Goal: Task Accomplishment & Management: Complete application form

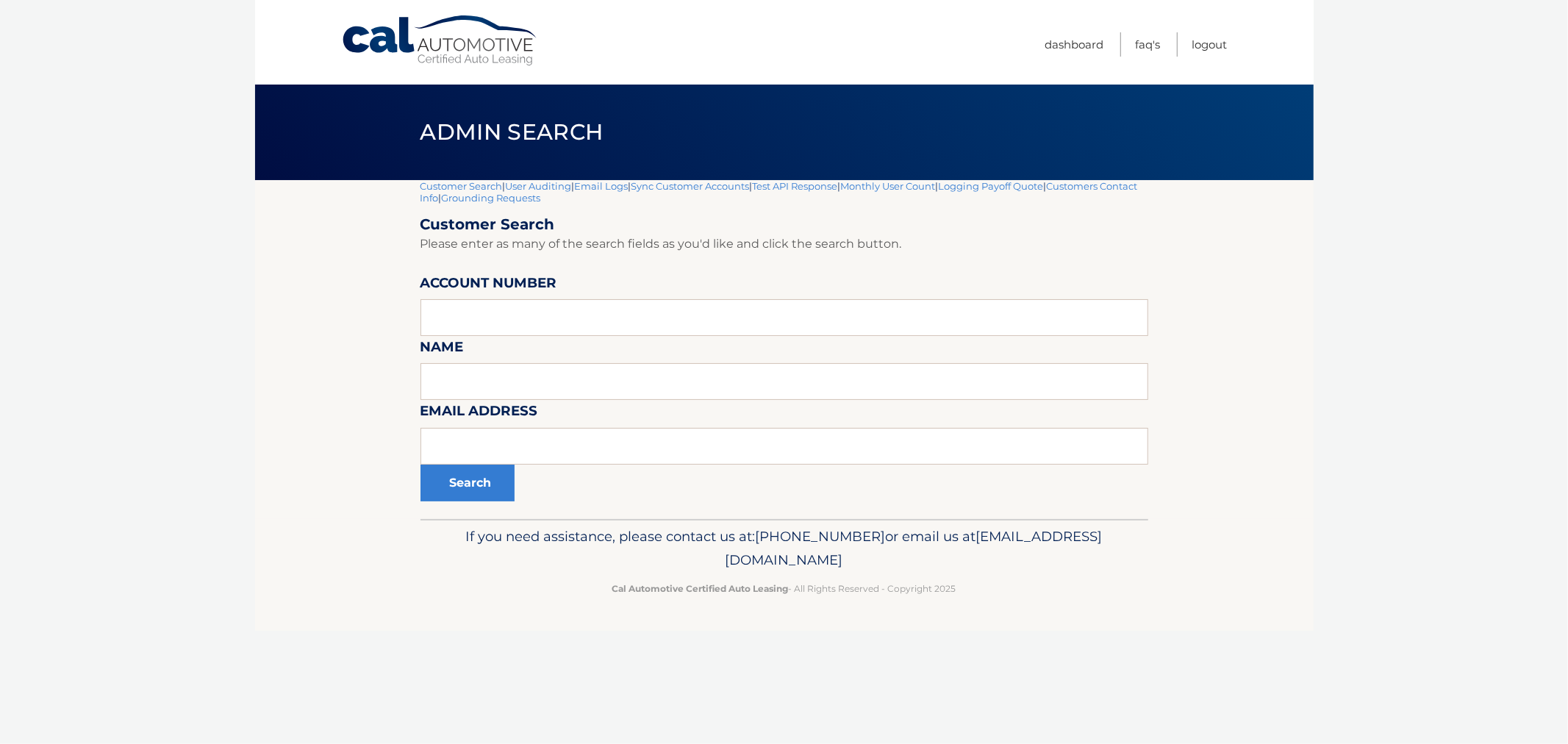
click at [545, 319] on input "text" at bounding box center [784, 317] width 728 height 37
type input "44455996627"
click at [457, 488] on button "Search" at bounding box center [467, 482] width 94 height 37
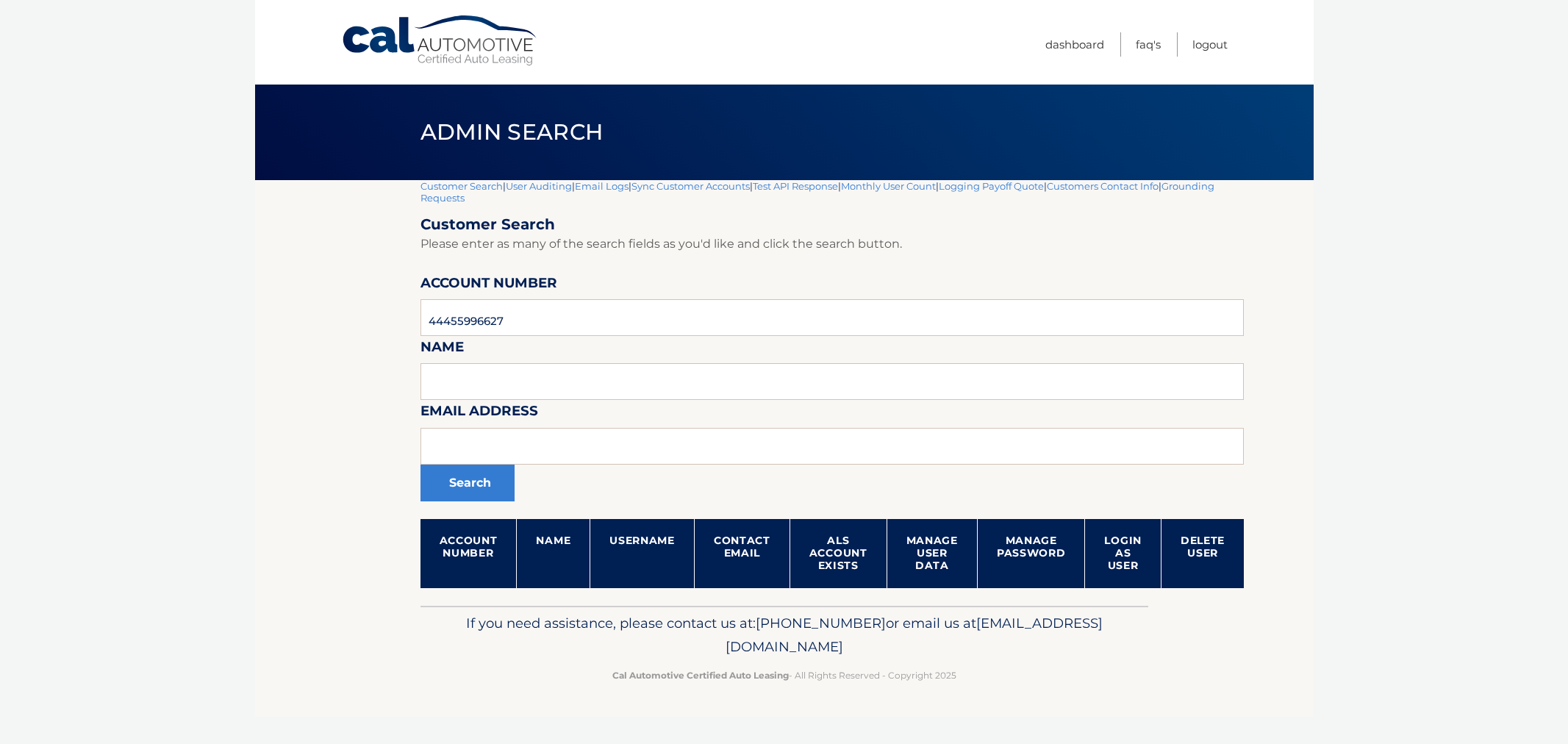
click at [337, 298] on section "Customer Search | User Auditing | Email Logs | Sync Customer Accounts | Test AP…" at bounding box center [784, 393] width 1059 height 425
click at [644, 475] on div "Search" at bounding box center [832, 482] width 824 height 37
click at [630, 450] on input "text" at bounding box center [832, 446] width 824 height 37
paste input "rjfoto1@aol.com"
type input "rjfoto1@aol.com"
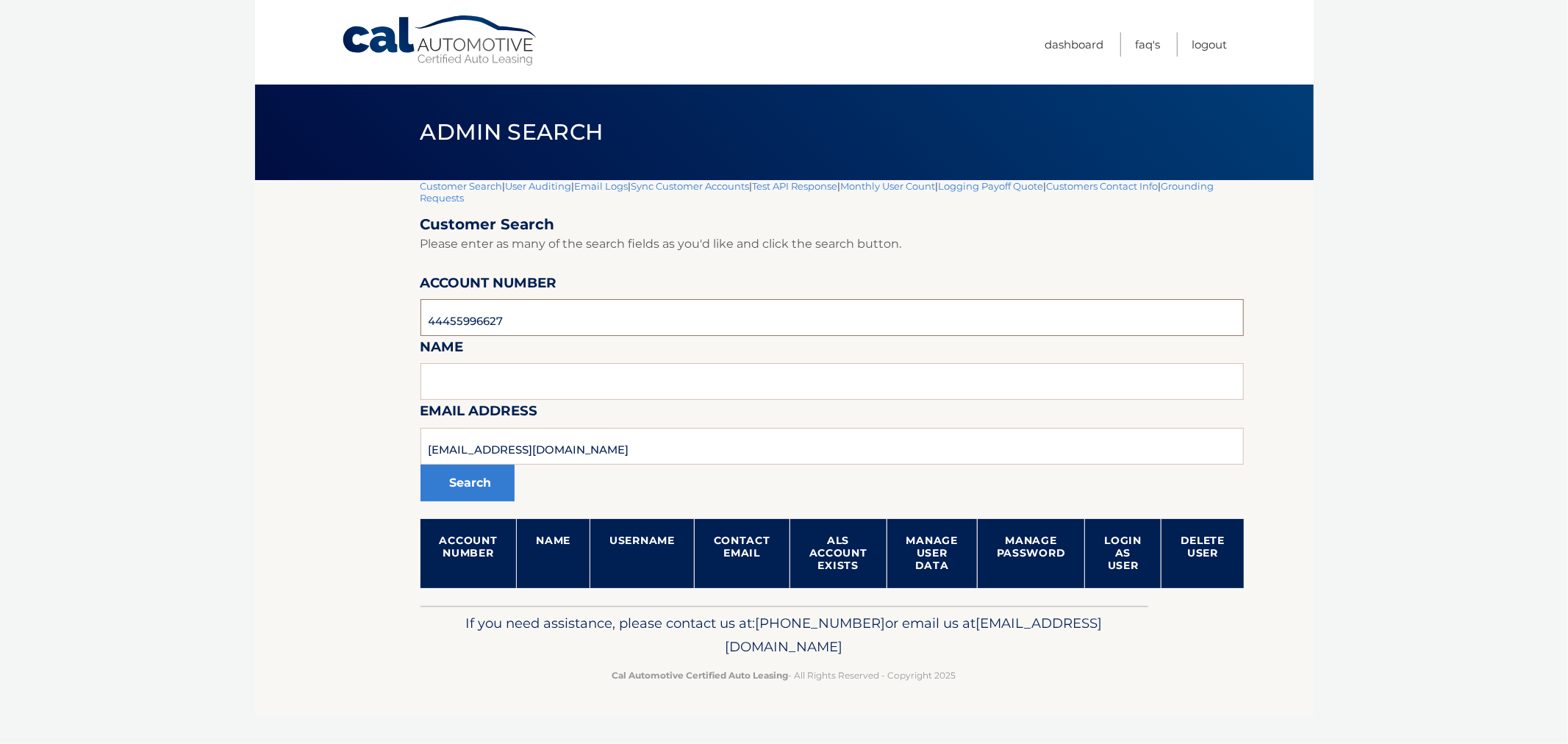
drag, startPoint x: 540, startPoint y: 318, endPoint x: 200, endPoint y: 319, distance: 340.0
click at [195, 319] on body "Cal Automotive Menu Dashboard FAQ's Logout |" at bounding box center [784, 372] width 1568 height 744
click at [421, 464] on button "Search" at bounding box center [467, 482] width 94 height 37
click at [559, 439] on input "rjfoto1@aol.com" at bounding box center [832, 446] width 824 height 37
drag, startPoint x: 944, startPoint y: 682, endPoint x: 481, endPoint y: 503, distance: 496.4
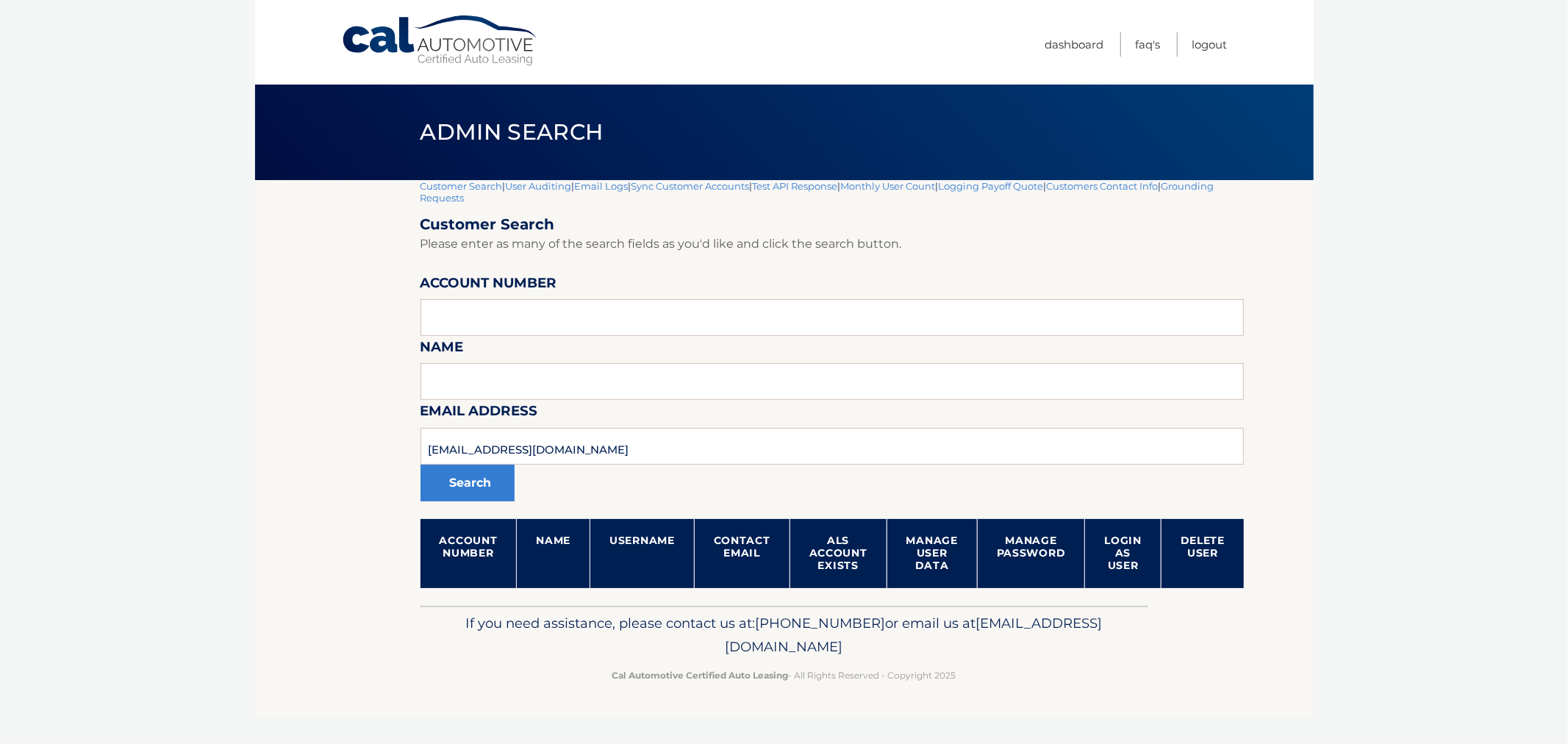
click at [894, 667] on p "Cal Automotive Certified Auto Leasing - All Rights Reserved - Copyright 2025" at bounding box center [784, 675] width 708 height 16
drag, startPoint x: 529, startPoint y: 449, endPoint x: 307, endPoint y: 470, distance: 223.0
click at [245, 452] on body "Cal Automotive Menu Dashboard FAQ's Logout |" at bounding box center [784, 372] width 1568 height 744
drag, startPoint x: 398, startPoint y: 510, endPoint x: 974, endPoint y: 98, distance: 708.2
click at [422, 464] on section "Customer Search | User Auditing | Email Logs | Sync Customer Accounts | Test AP…" at bounding box center [784, 393] width 1059 height 425
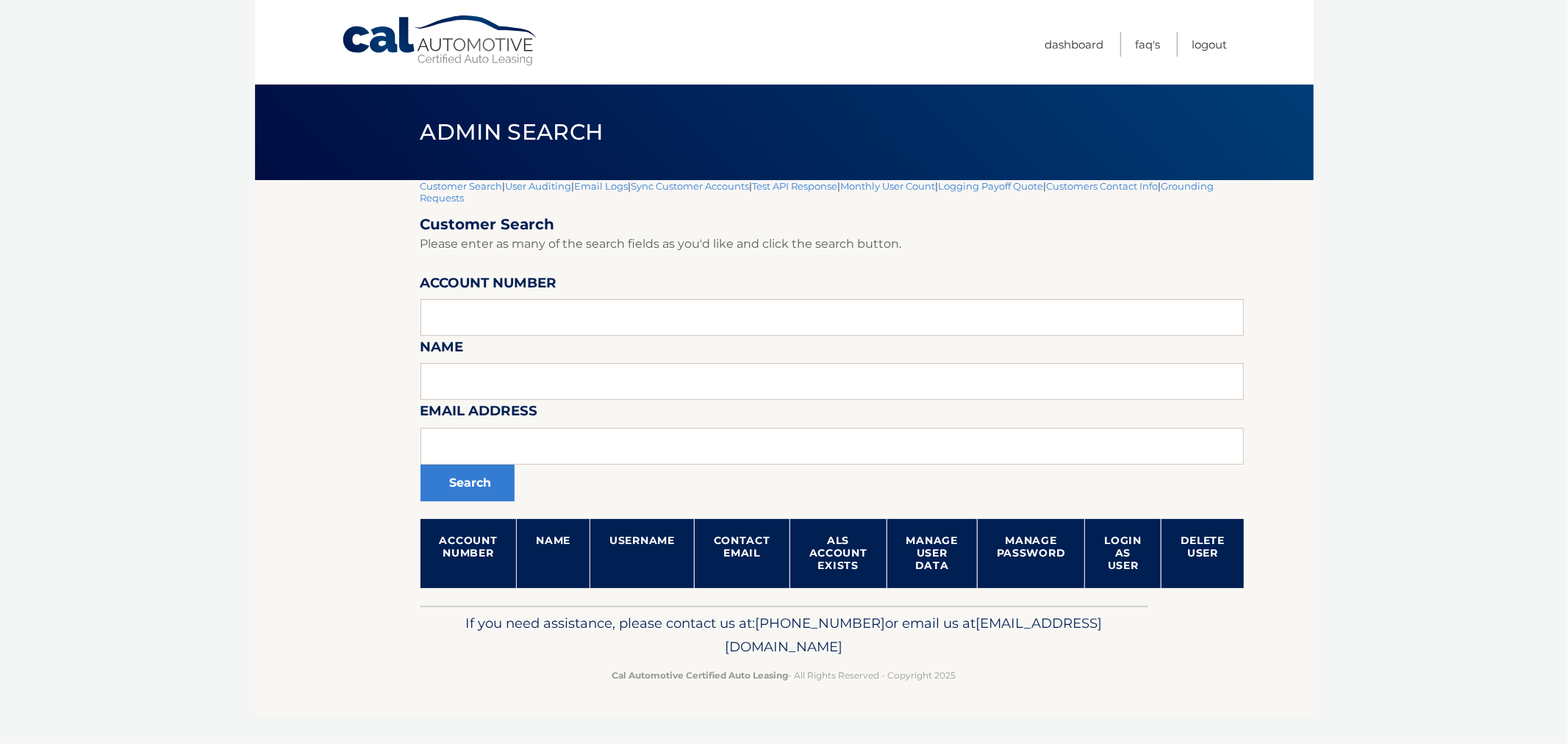
click at [1415, 387] on body "Cal Automotive Menu Dashboard FAQ's Logout |" at bounding box center [784, 372] width 1568 height 744
click at [1206, 46] on link "Logout" at bounding box center [1210, 44] width 35 height 24
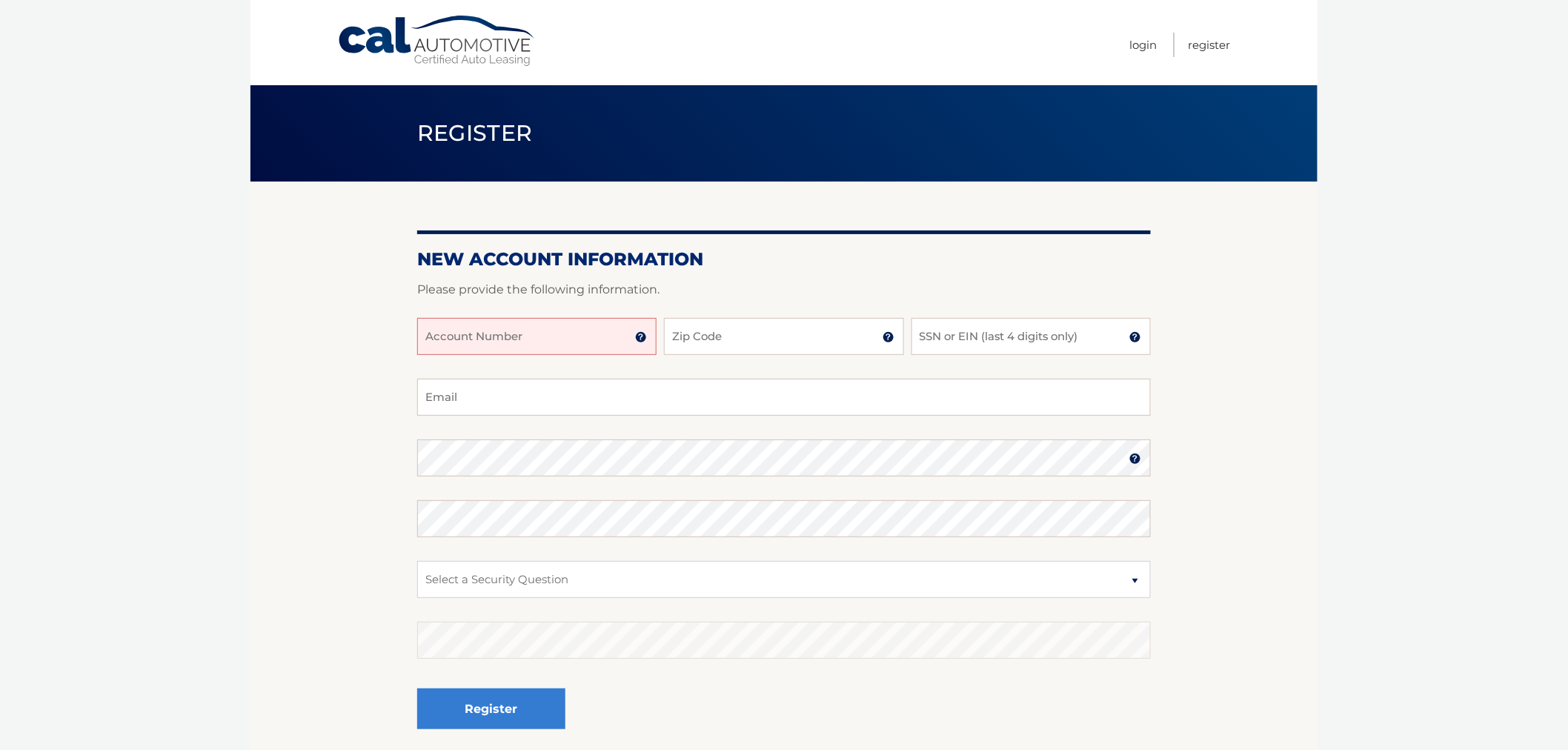
click at [452, 332] on input "Account Number" at bounding box center [537, 336] width 239 height 37
paste input "44455996627"
type input "44455996627"
click at [826, 346] on input "Zip Code" at bounding box center [784, 336] width 239 height 37
paste input "11021"
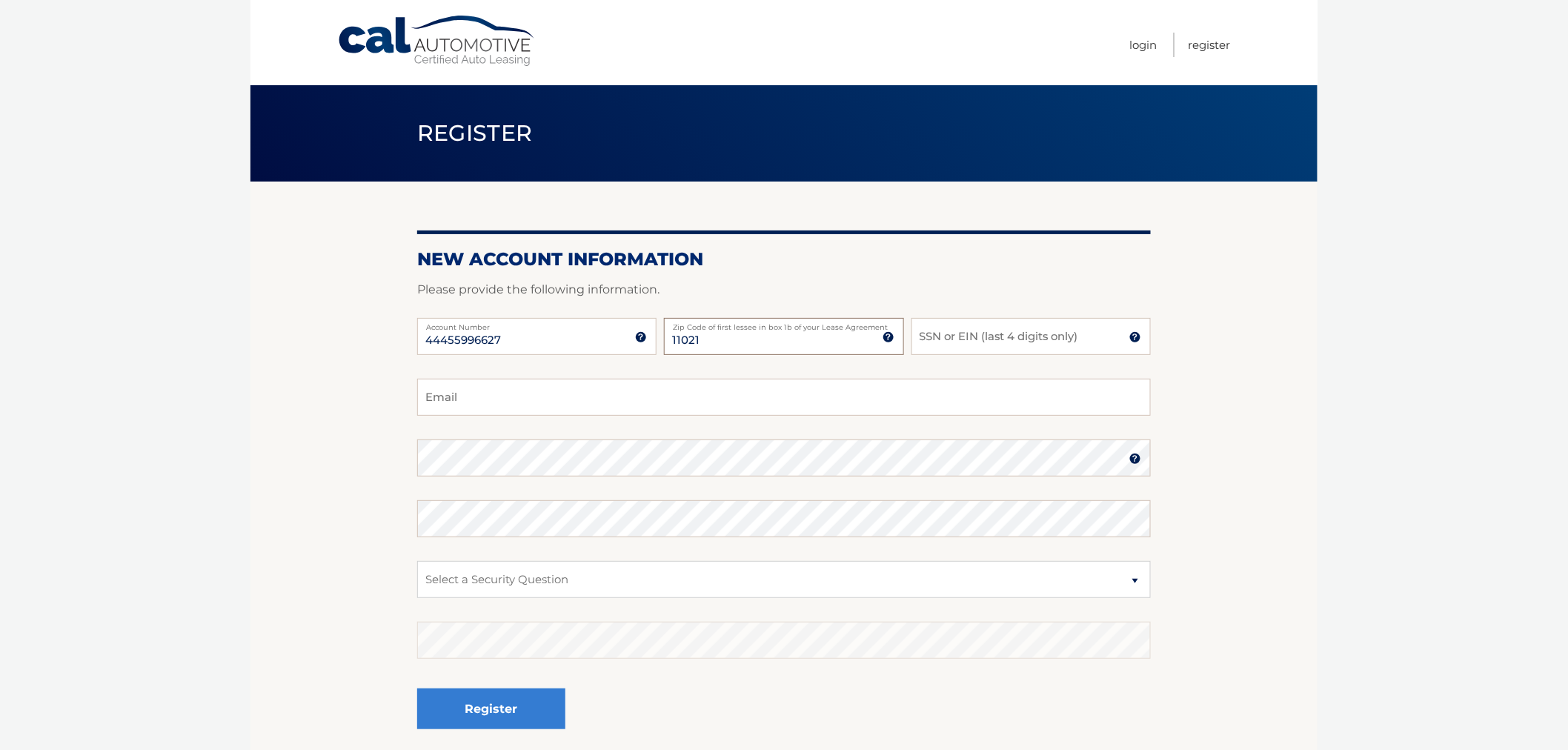
type input "11021"
click at [960, 337] on input "SSN or EIN (last 4 digits only)" at bounding box center [1031, 336] width 239 height 37
paste input "8802"
type input "8802"
click at [557, 388] on input "Email" at bounding box center [784, 397] width 734 height 37
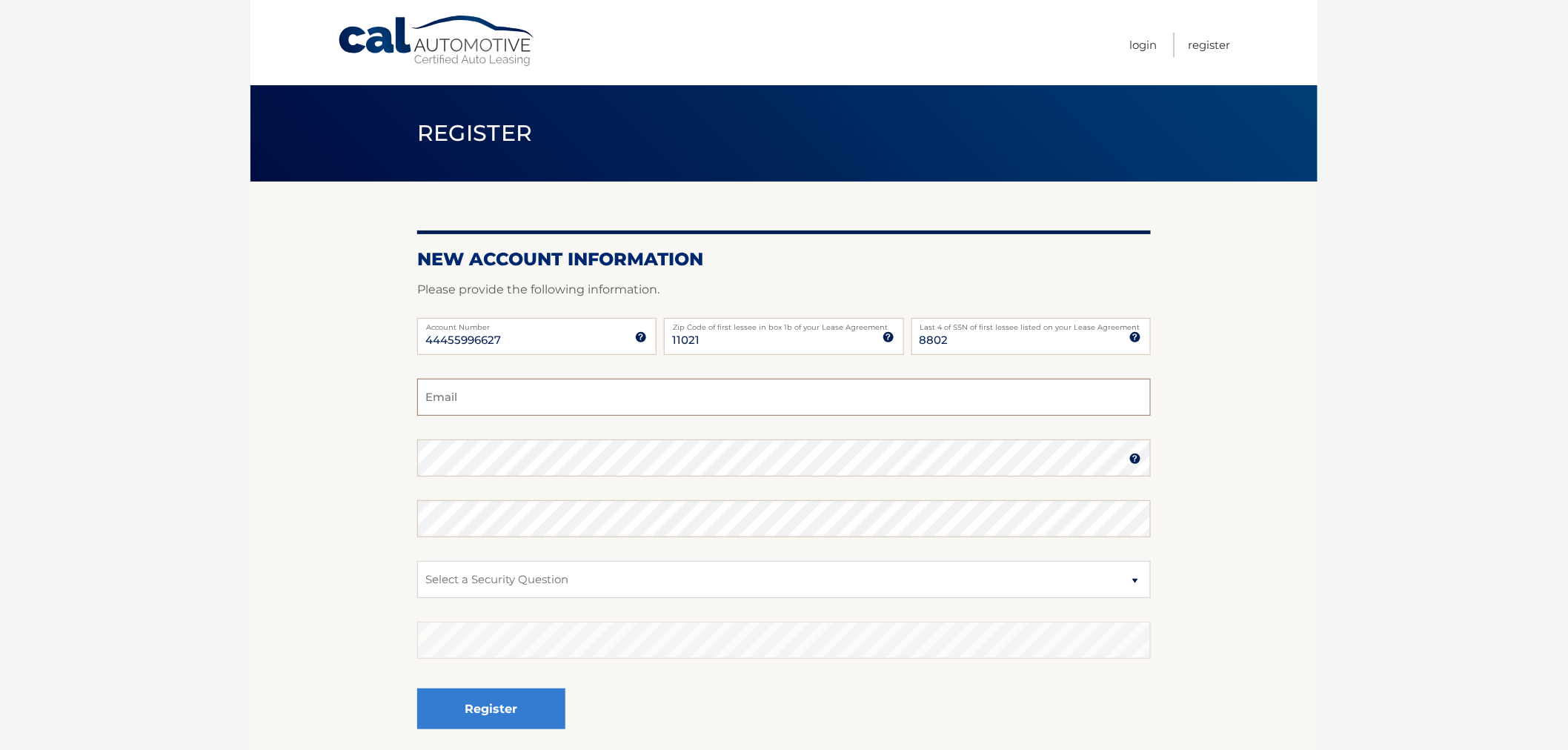
click at [536, 403] on input "Email" at bounding box center [784, 397] width 734 height 37
paste input "rjfoto1@aol.com"
type input "rjfoto1@aol.com"
click at [305, 417] on section "New Account Information Please provide the following information. 44455996627 A…" at bounding box center [784, 471] width 1067 height 579
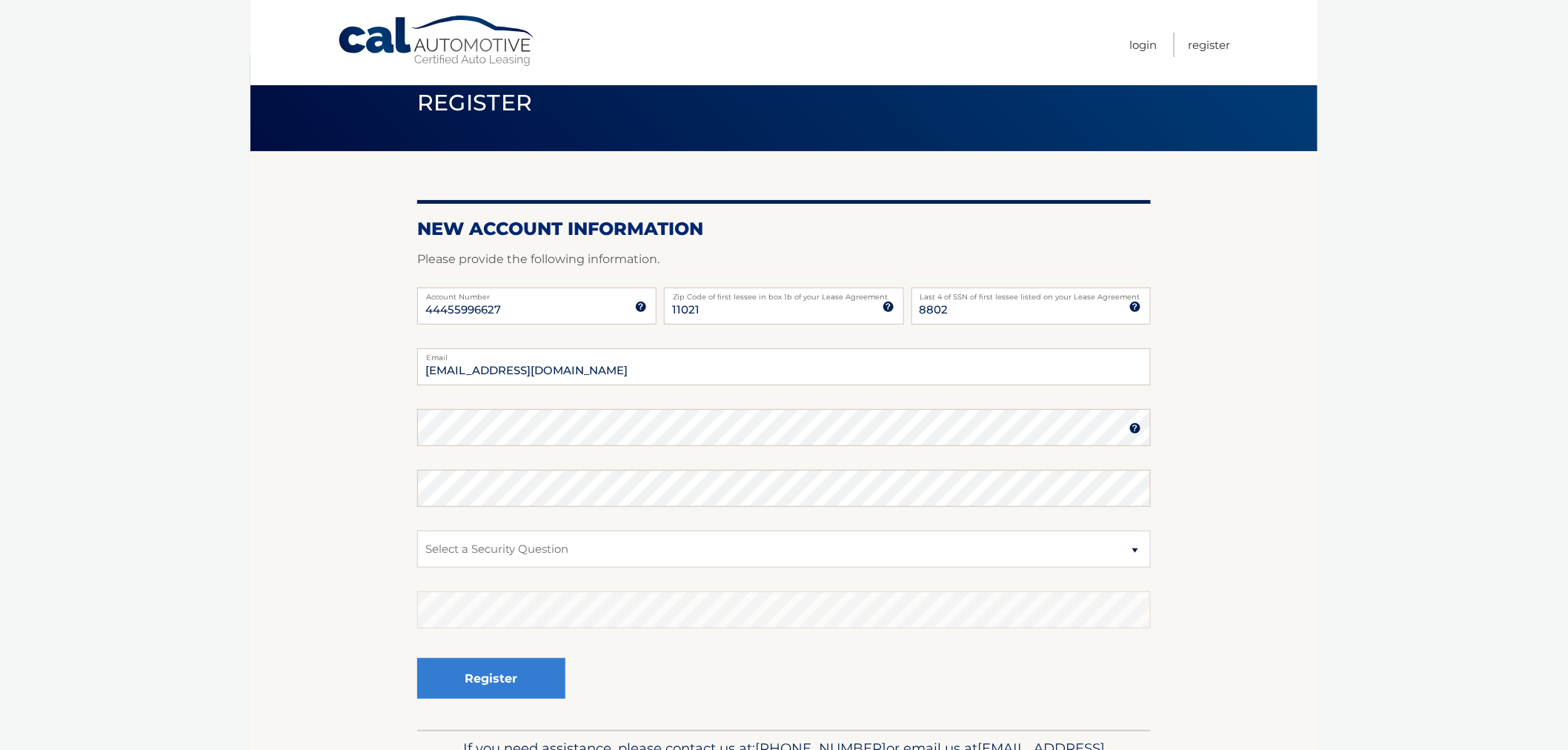
scroll to position [83, 0]
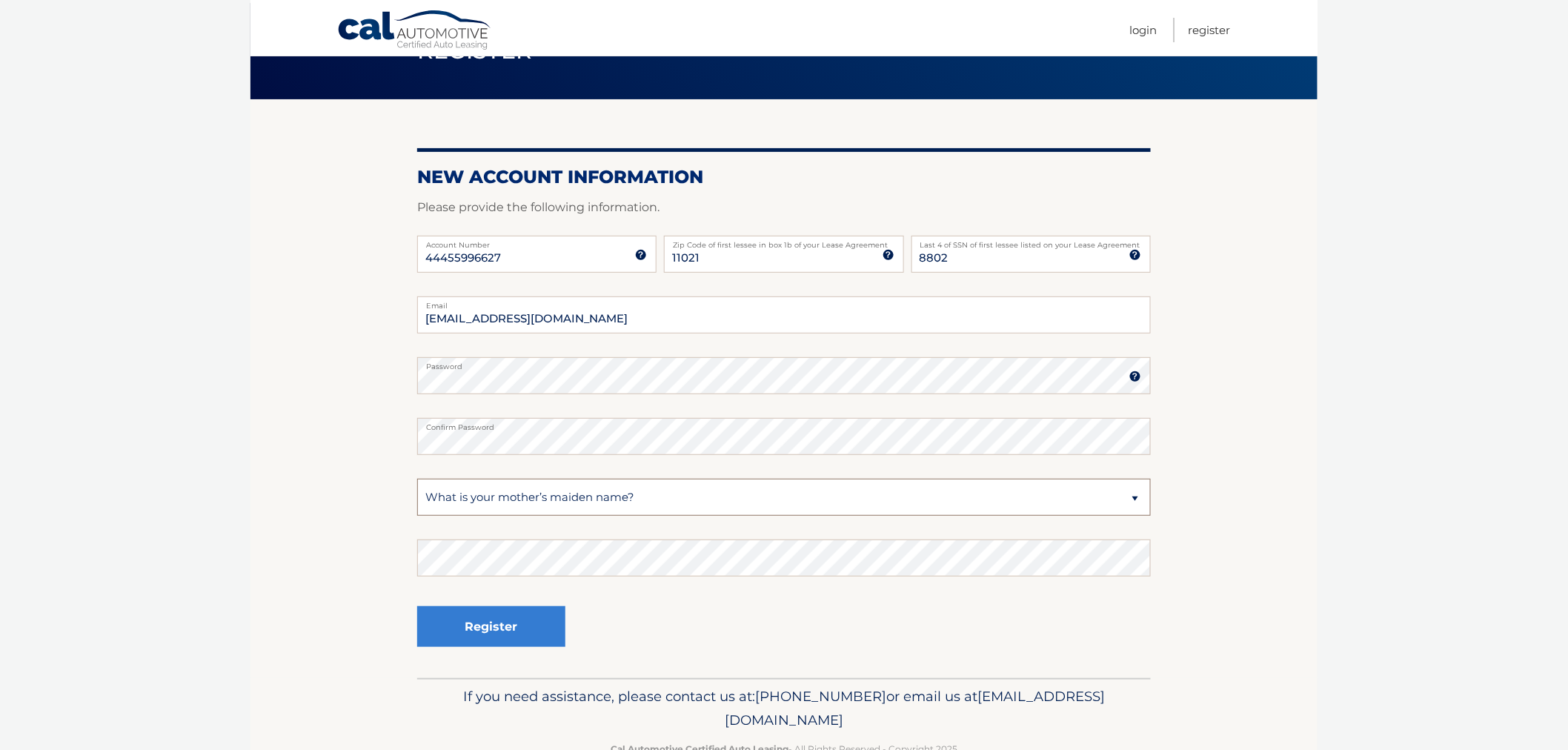
select select "3"
click at [417, 606] on button "Register" at bounding box center [492, 627] width 148 height 41
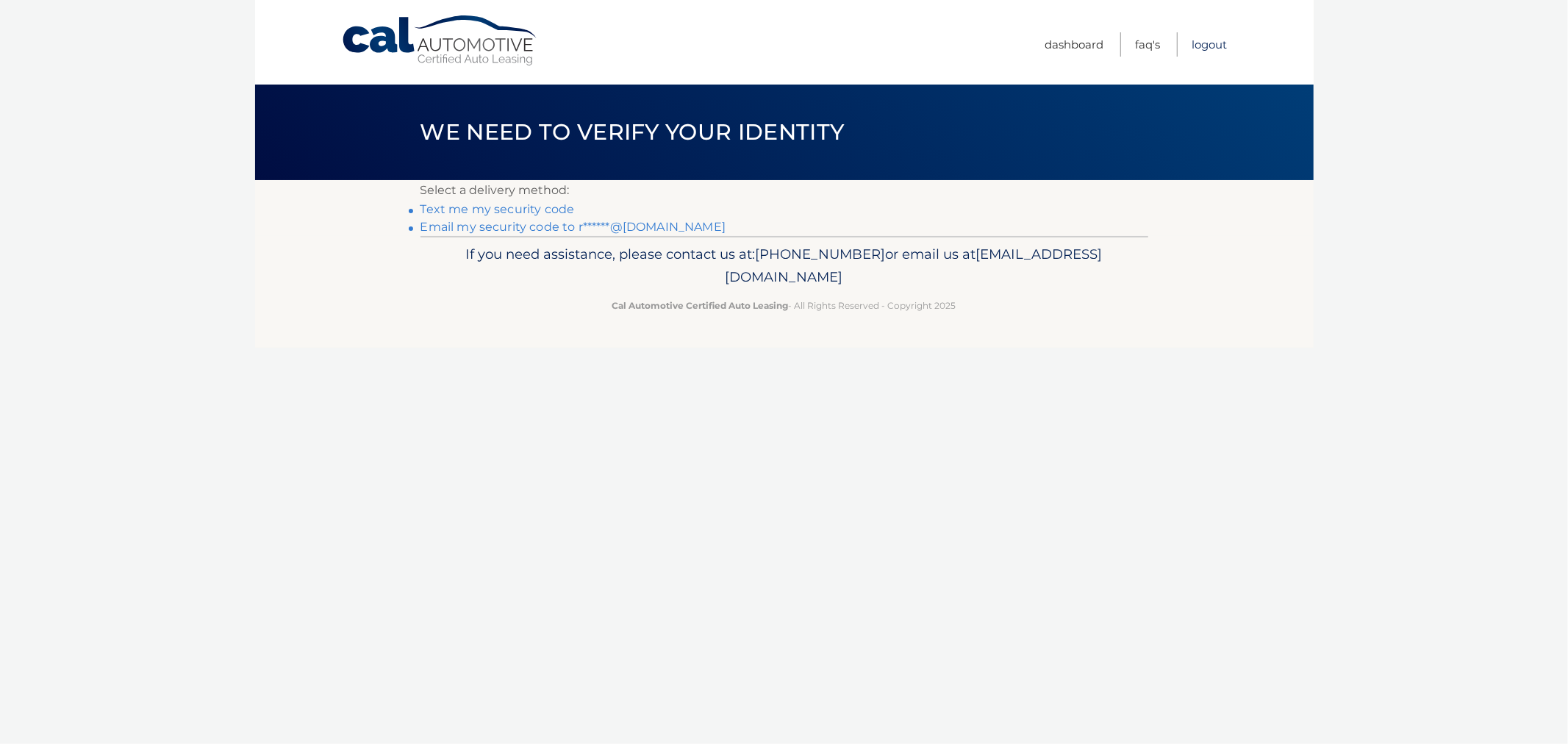
click at [1206, 33] on link "Logout" at bounding box center [1210, 44] width 35 height 24
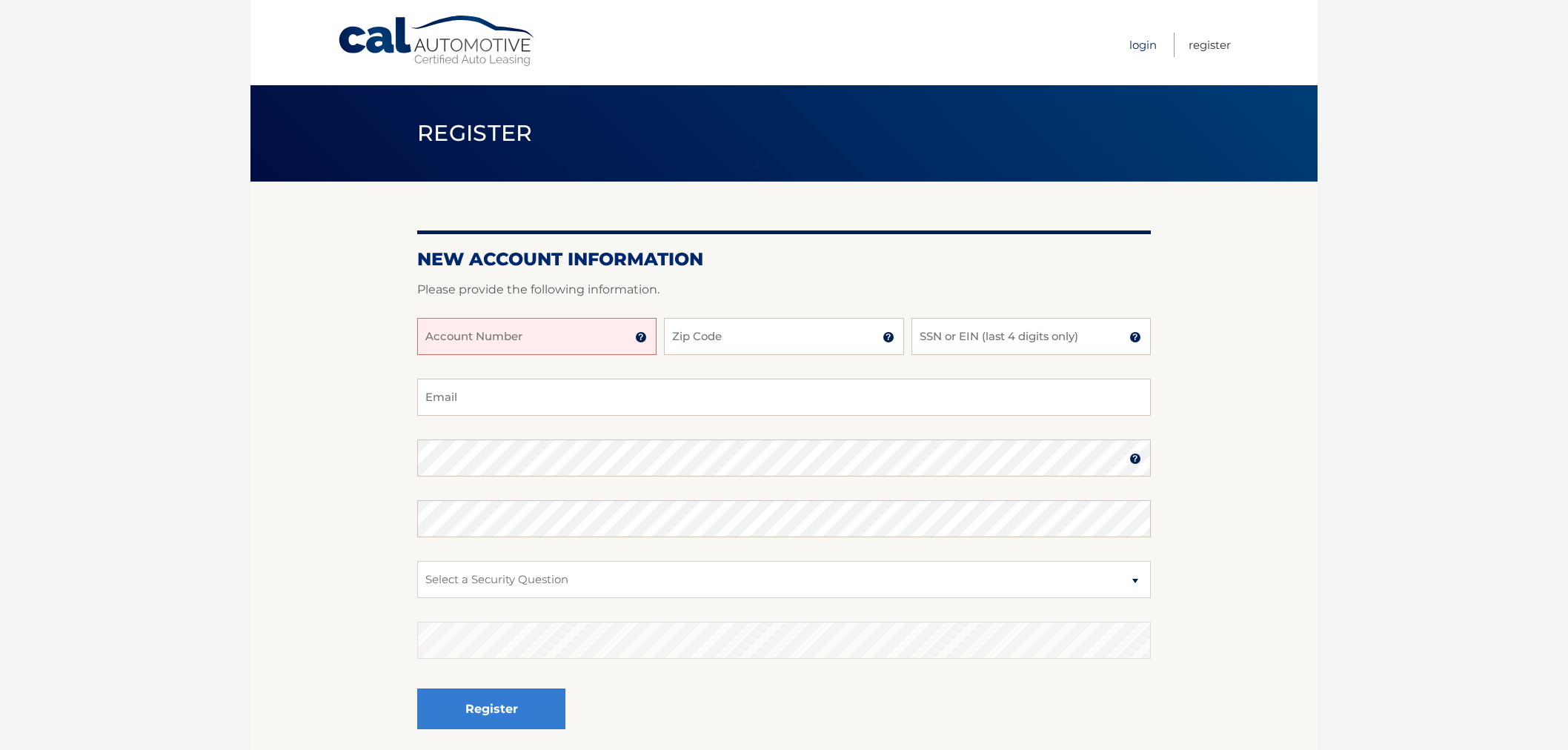
click at [1150, 42] on link "Login" at bounding box center [1143, 45] width 27 height 24
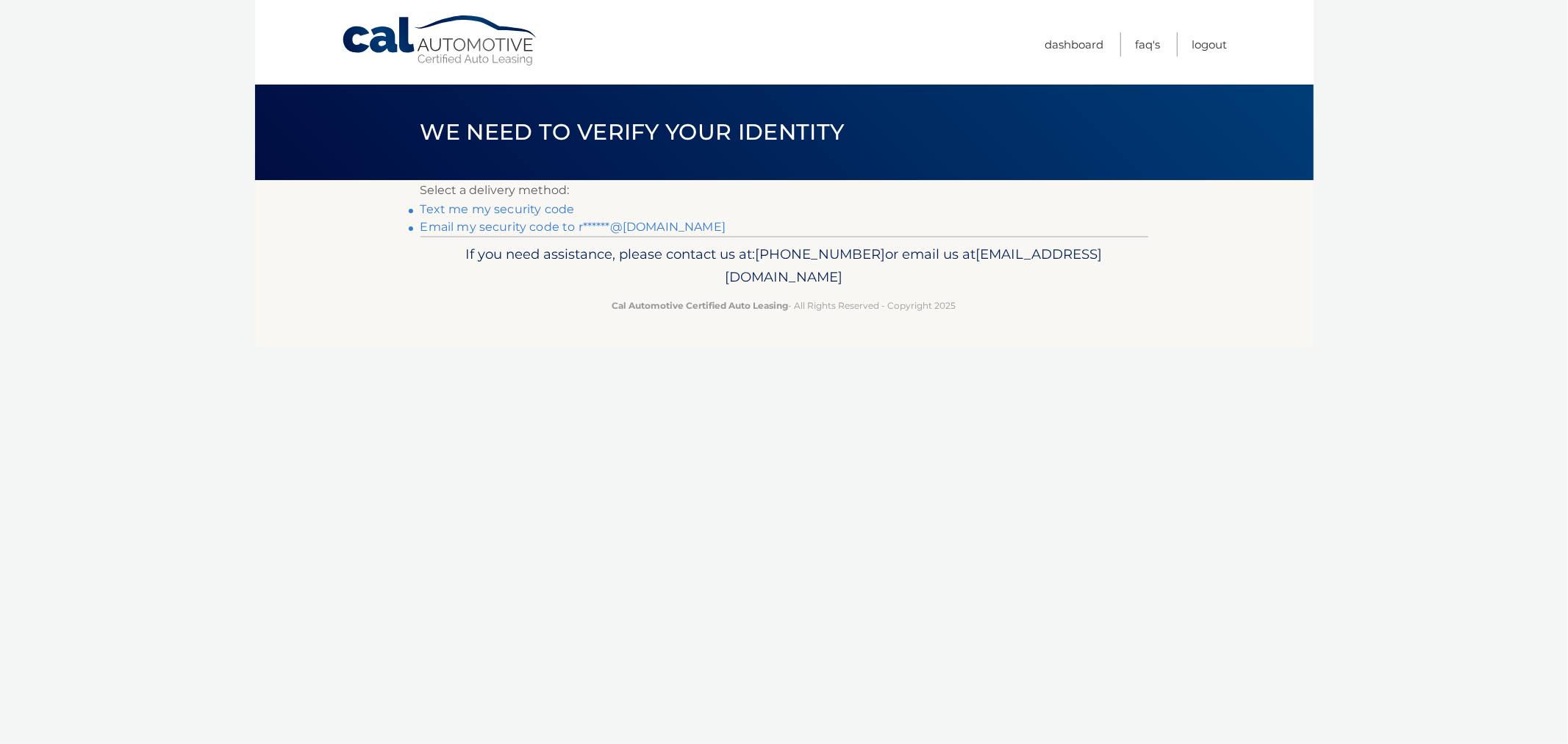
drag, startPoint x: 1311, startPoint y: 379, endPoint x: 597, endPoint y: 246, distance: 726.3
click at [1189, 358] on div "Cal Automotive Menu Dashboard FAQ's Logout ×" at bounding box center [784, 372] width 1059 height 744
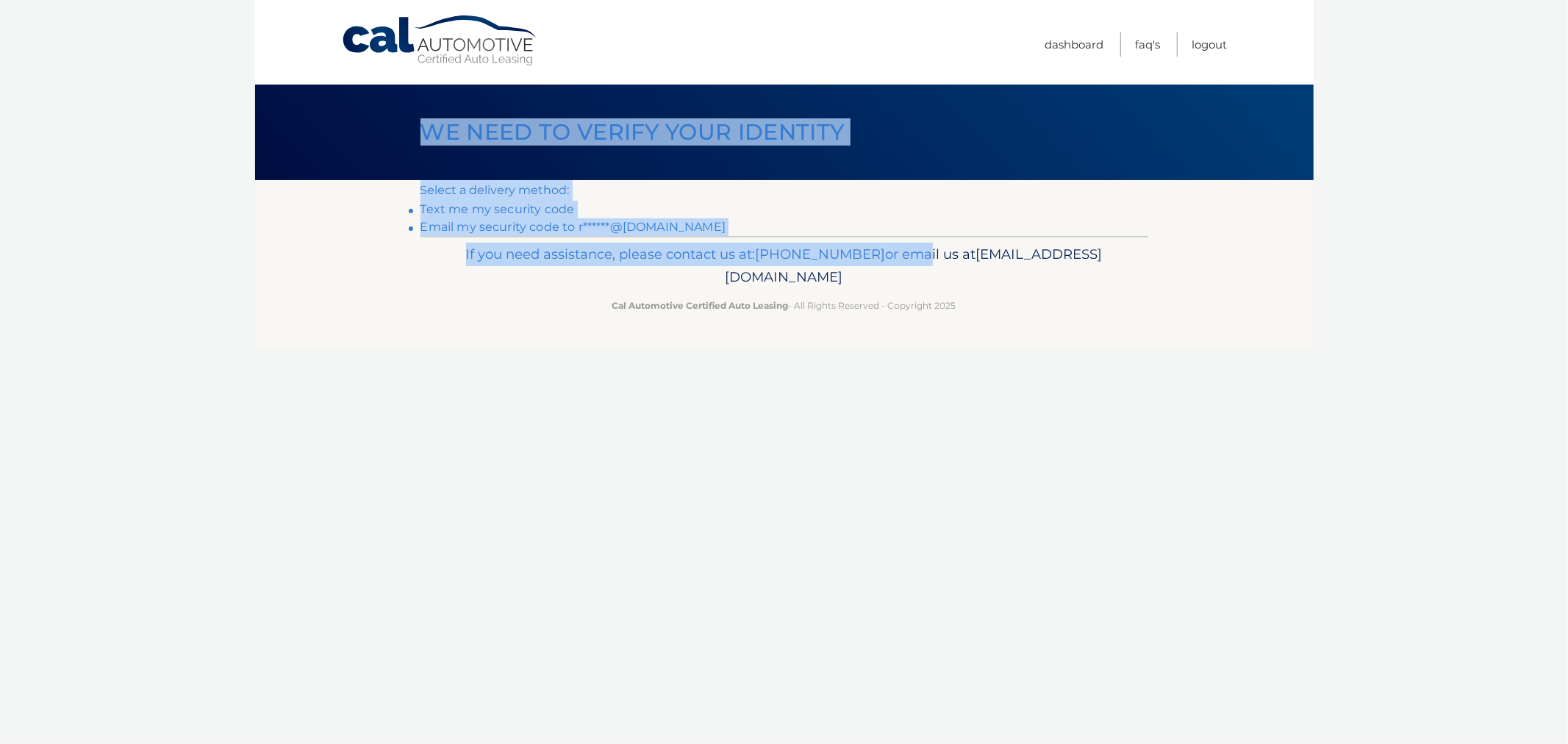
drag, startPoint x: 397, startPoint y: 123, endPoint x: 1008, endPoint y: 325, distance: 643.5
click at [1002, 301] on div "Cal Automotive Menu Dashboard FAQ's Logout ×" at bounding box center [784, 372] width 1059 height 744
drag, startPoint x: 1031, startPoint y: 372, endPoint x: 1038, endPoint y: 374, distance: 7.3
click at [1031, 371] on div "Cal Automotive Menu Dashboard FAQ's Logout ×" at bounding box center [784, 372] width 1059 height 744
click at [518, 208] on link "Text me my security code" at bounding box center [497, 209] width 154 height 14
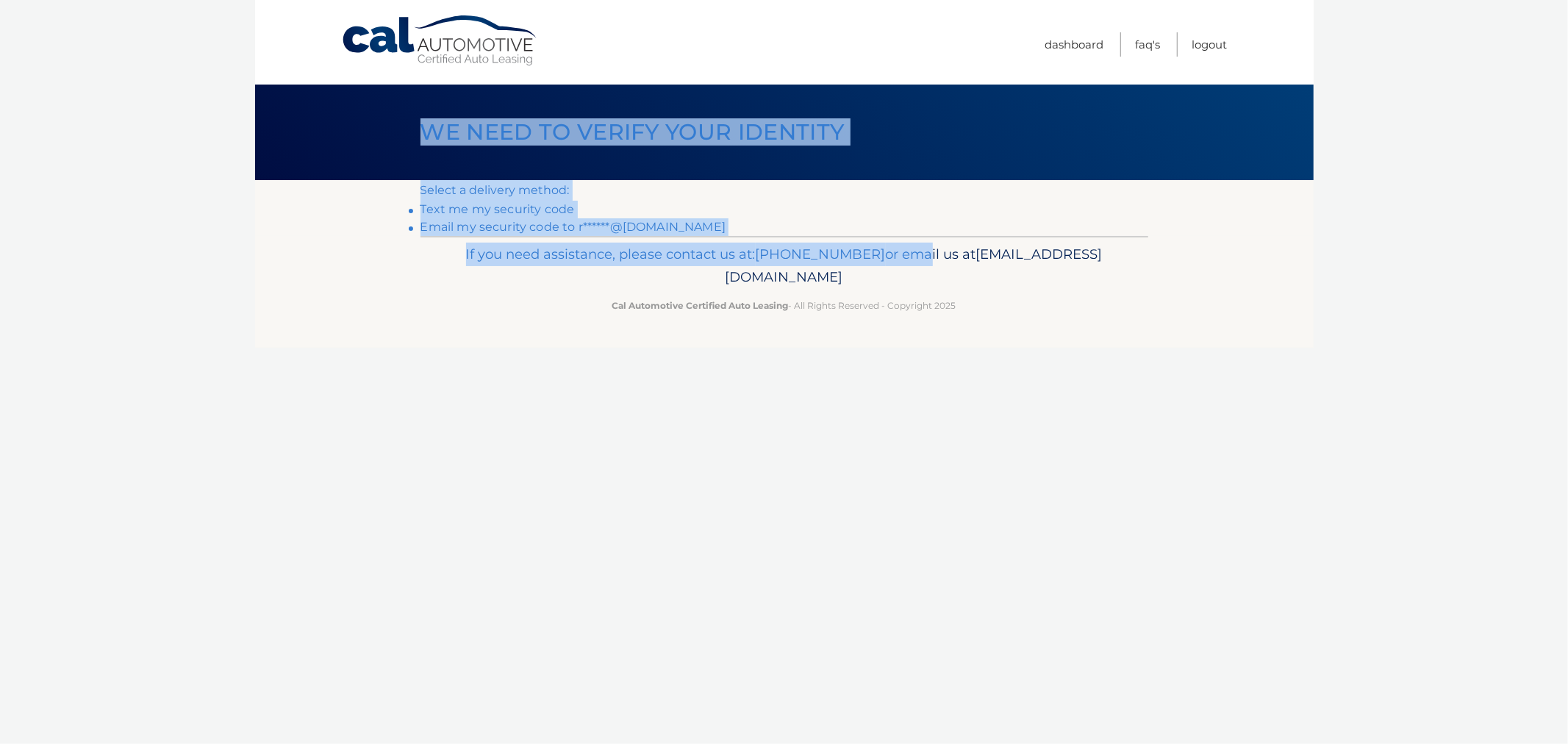
click at [751, 460] on div "Cal Automotive Menu Dashboard FAQ's Logout ×" at bounding box center [784, 372] width 1059 height 744
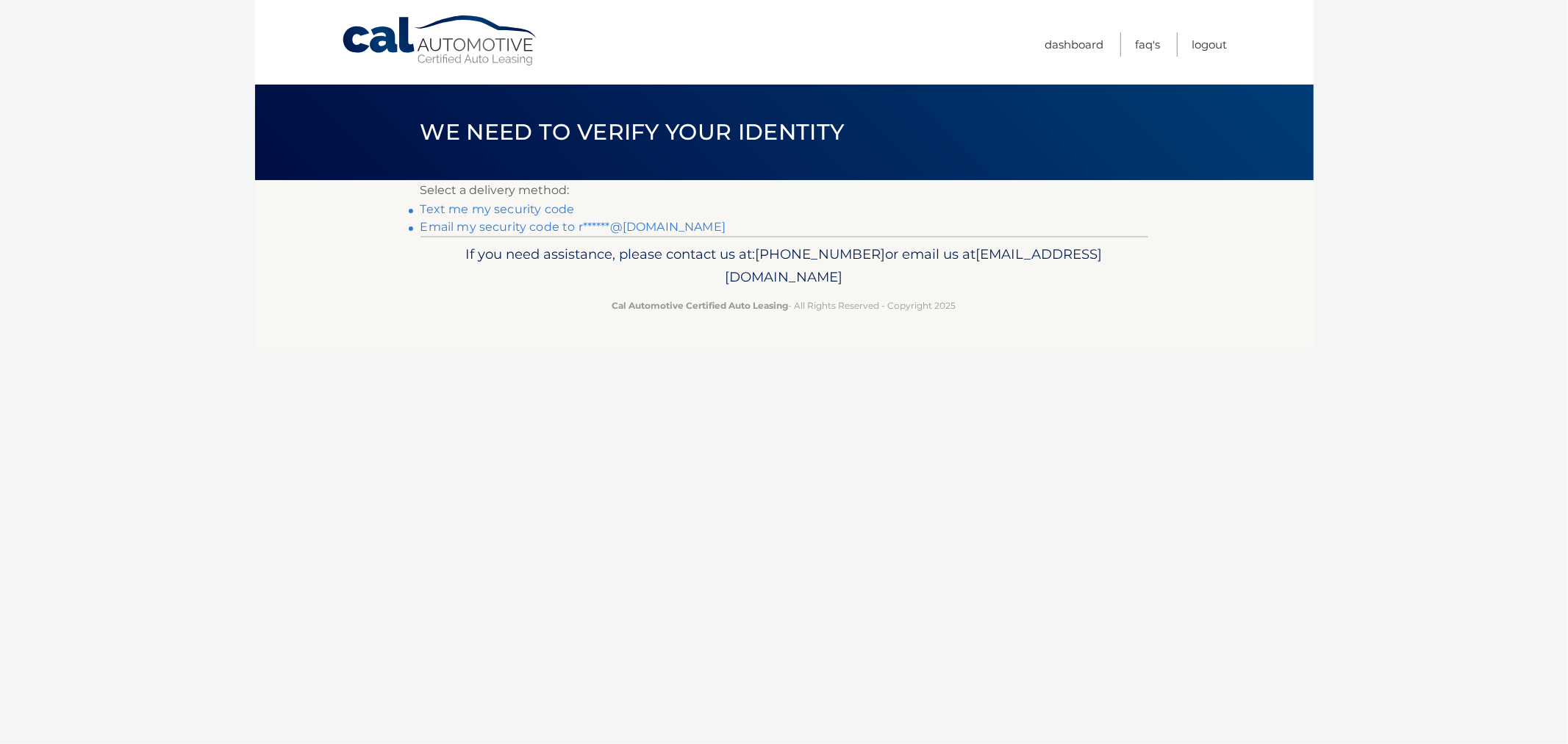
drag, startPoint x: 429, startPoint y: 122, endPoint x: 1041, endPoint y: 320, distance: 643.2
click at [1039, 300] on div "Cal Automotive Menu Dashboard FAQ's Logout ×" at bounding box center [784, 372] width 1059 height 744
click at [1041, 366] on div "Cal Automotive Menu Dashboard FAQ's Logout ×" at bounding box center [784, 372] width 1059 height 744
click at [466, 210] on link "Text me my security code" at bounding box center [497, 209] width 154 height 14
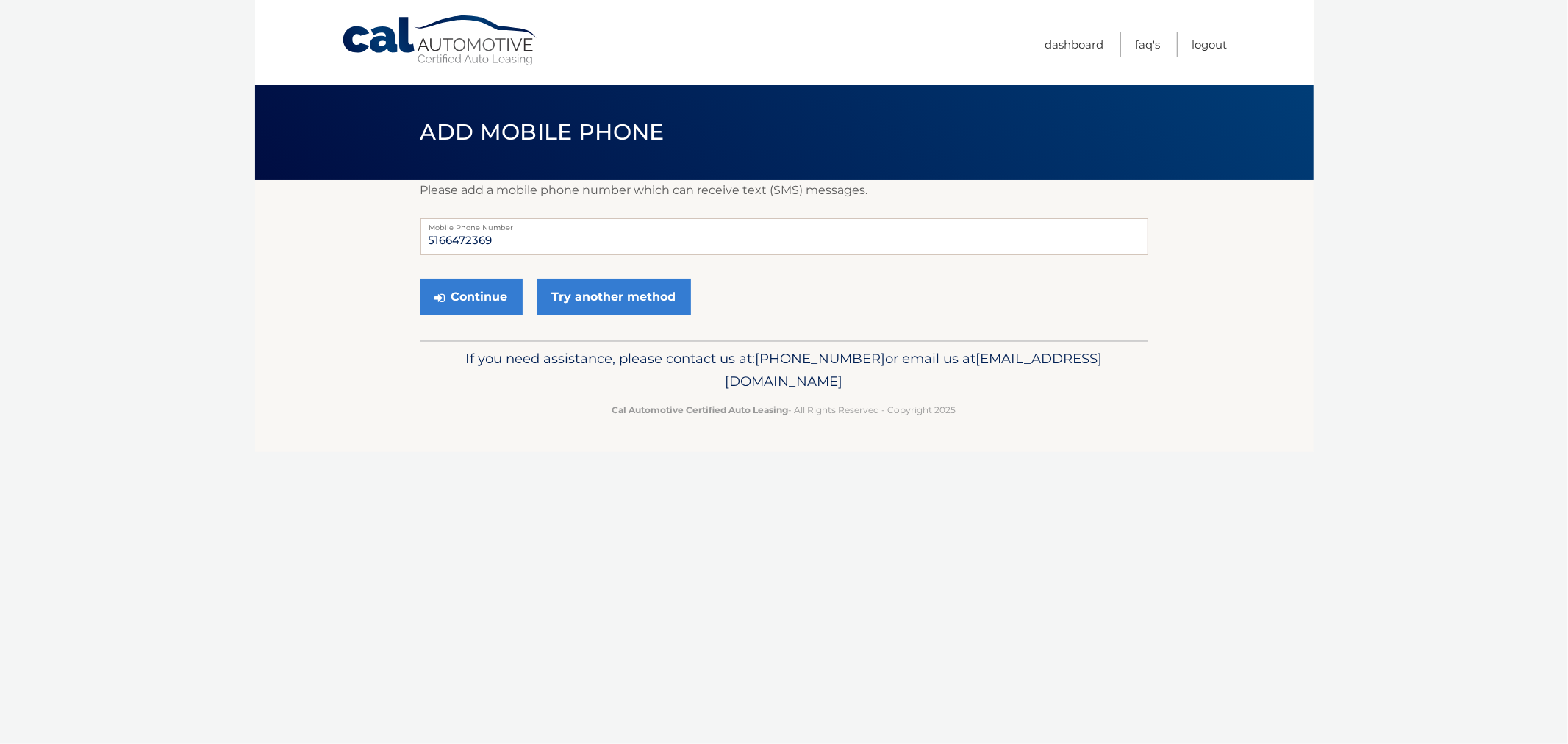
click at [400, 121] on div "Add Mobile Phone" at bounding box center [784, 132] width 1059 height 95
drag, startPoint x: 545, startPoint y: 399, endPoint x: 494, endPoint y: 327, distance: 88.2
click at [525, 368] on div "If you need assistance, please contact us at: [PHONE_NUMBER] or email us at [EM…" at bounding box center [784, 382] width 728 height 83
click at [390, 156] on div "Add Mobile Phone" at bounding box center [784, 132] width 1059 height 95
click at [1112, 521] on div "Cal Automotive Menu Dashboard FAQ's Logout ×" at bounding box center [784, 372] width 1059 height 744
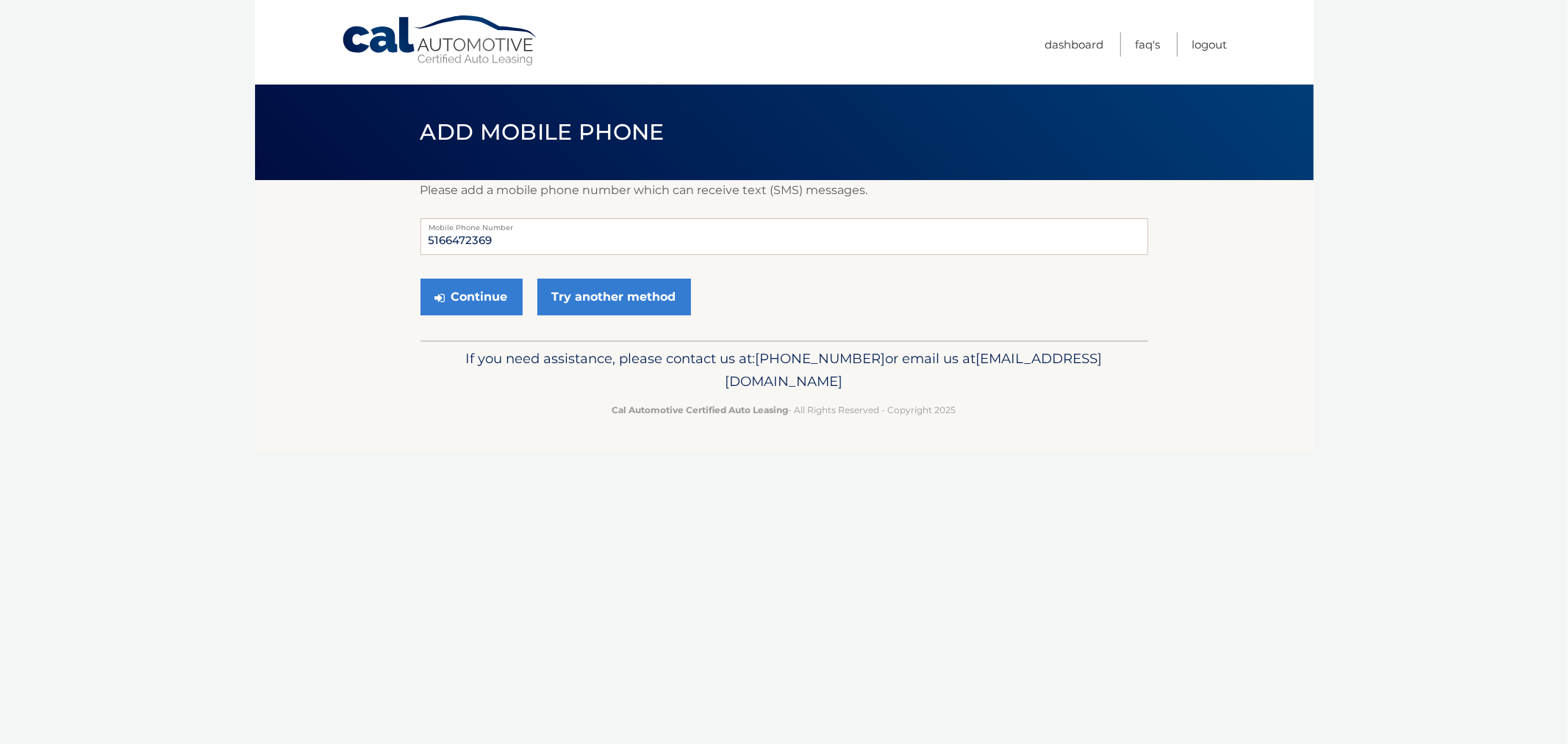
drag, startPoint x: 560, startPoint y: 386, endPoint x: 239, endPoint y: 171, distance: 386.3
click at [240, 186] on body "Cal Automotive Menu Dashboard FAQ's Logout" at bounding box center [784, 372] width 1568 height 744
click at [244, 152] on body "Cal Automotive Menu Dashboard FAQ's Logout" at bounding box center [784, 372] width 1568 height 744
drag, startPoint x: 630, startPoint y: 174, endPoint x: 1141, endPoint y: 482, distance: 596.6
click at [1141, 482] on div "Cal Automotive Menu Dashboard FAQ's Logout ×" at bounding box center [784, 372] width 1059 height 744
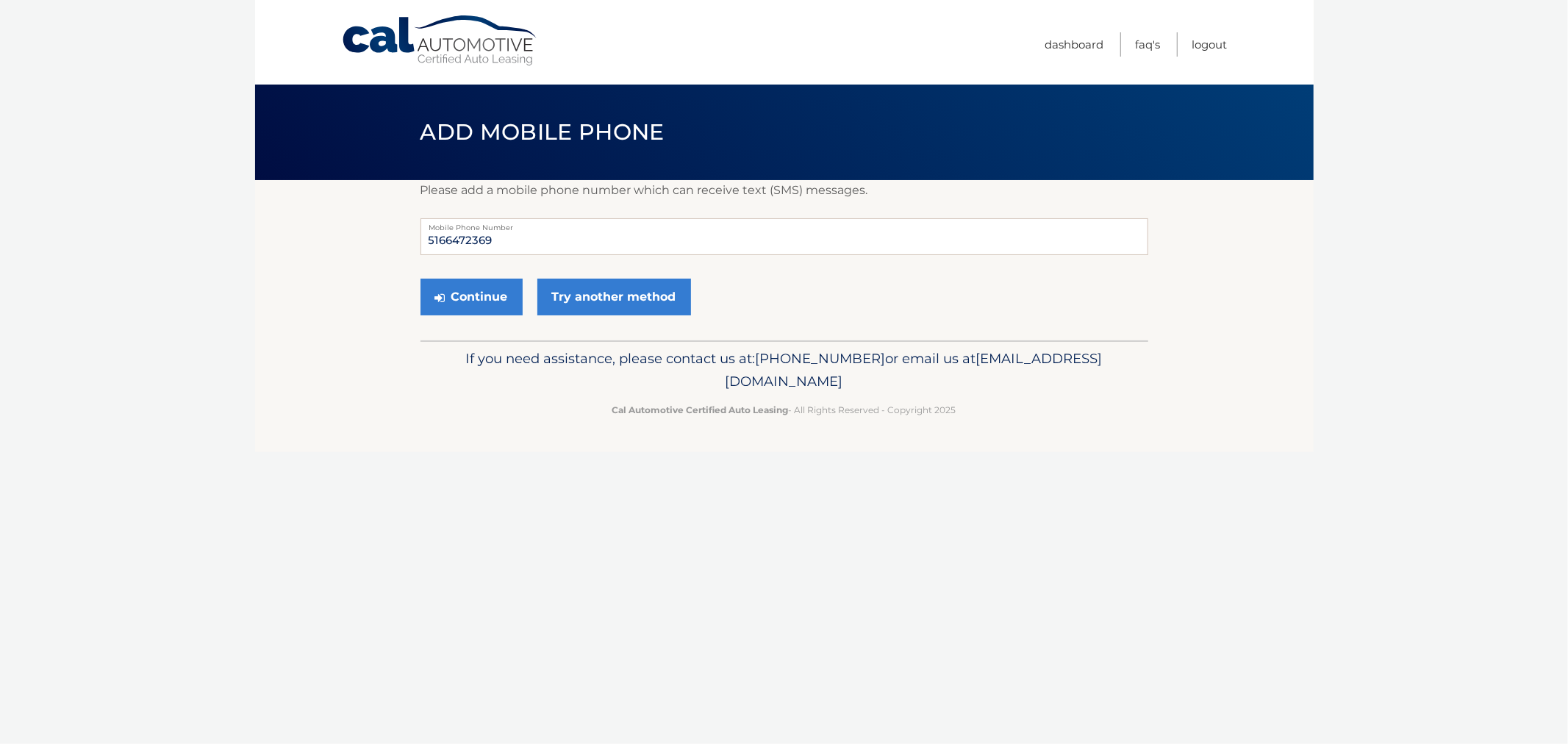
click at [1141, 482] on div "Cal Automotive Menu Dashboard FAQ's Logout ×" at bounding box center [784, 372] width 1059 height 744
click at [1129, 482] on div "Cal Automotive Menu Dashboard FAQ's Logout ×" at bounding box center [784, 372] width 1059 height 744
drag, startPoint x: 919, startPoint y: 395, endPoint x: 398, endPoint y: 142, distance: 579.2
click at [398, 143] on div "Cal Automotive Menu Dashboard FAQ's Logout ×" at bounding box center [784, 372] width 1059 height 744
click at [401, 133] on div "Add Mobile Phone" at bounding box center [784, 132] width 1059 height 95
